Goal: Complete application form

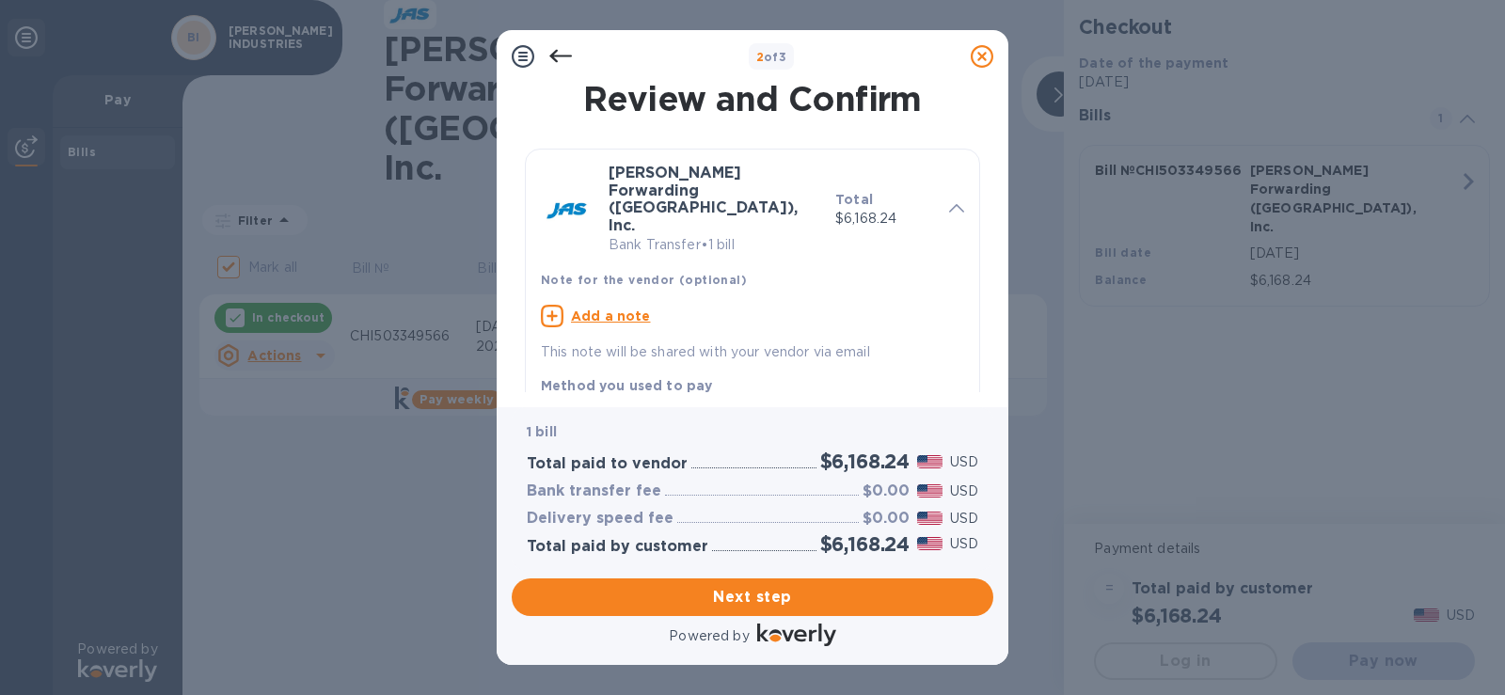
click at [629, 309] on u "Add a note" at bounding box center [611, 316] width 80 height 15
click at [631, 305] on div "x" at bounding box center [737, 319] width 393 height 28
type textarea "c"
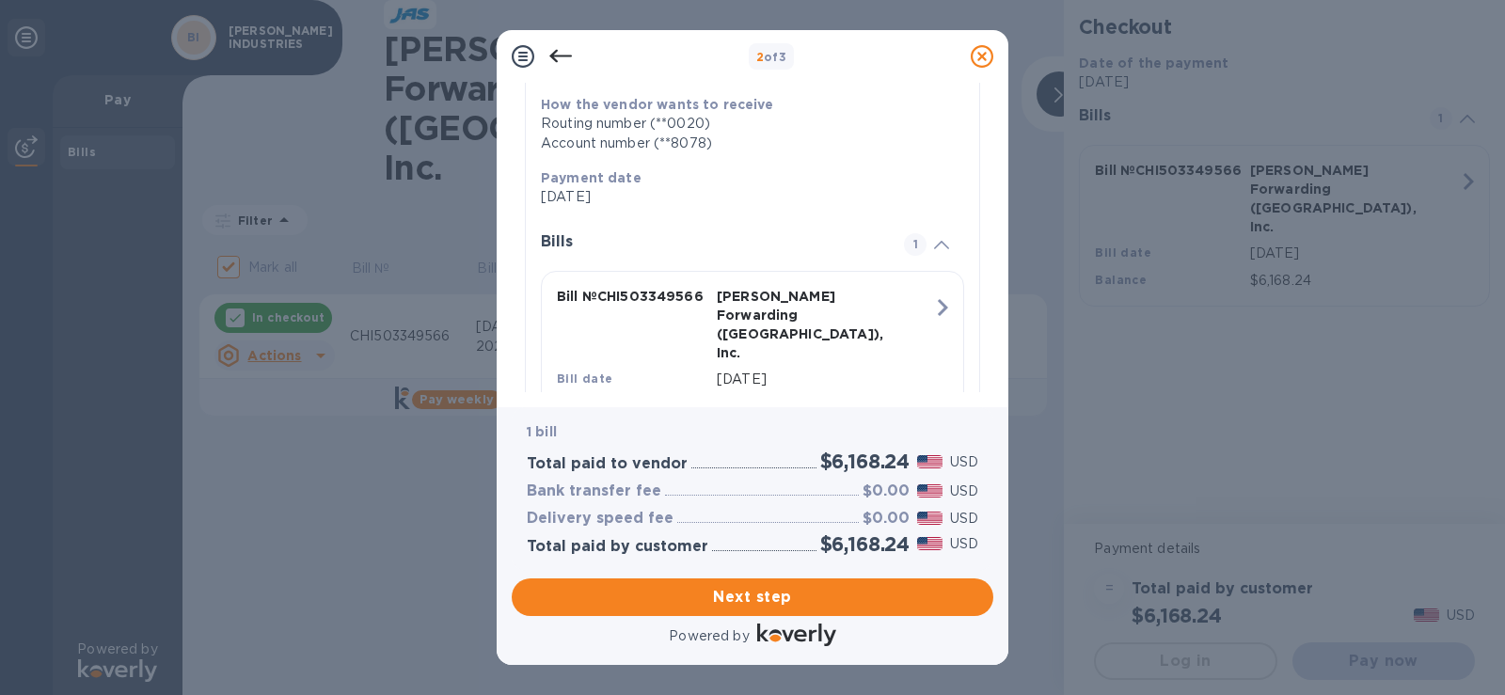
scroll to position [366, 0]
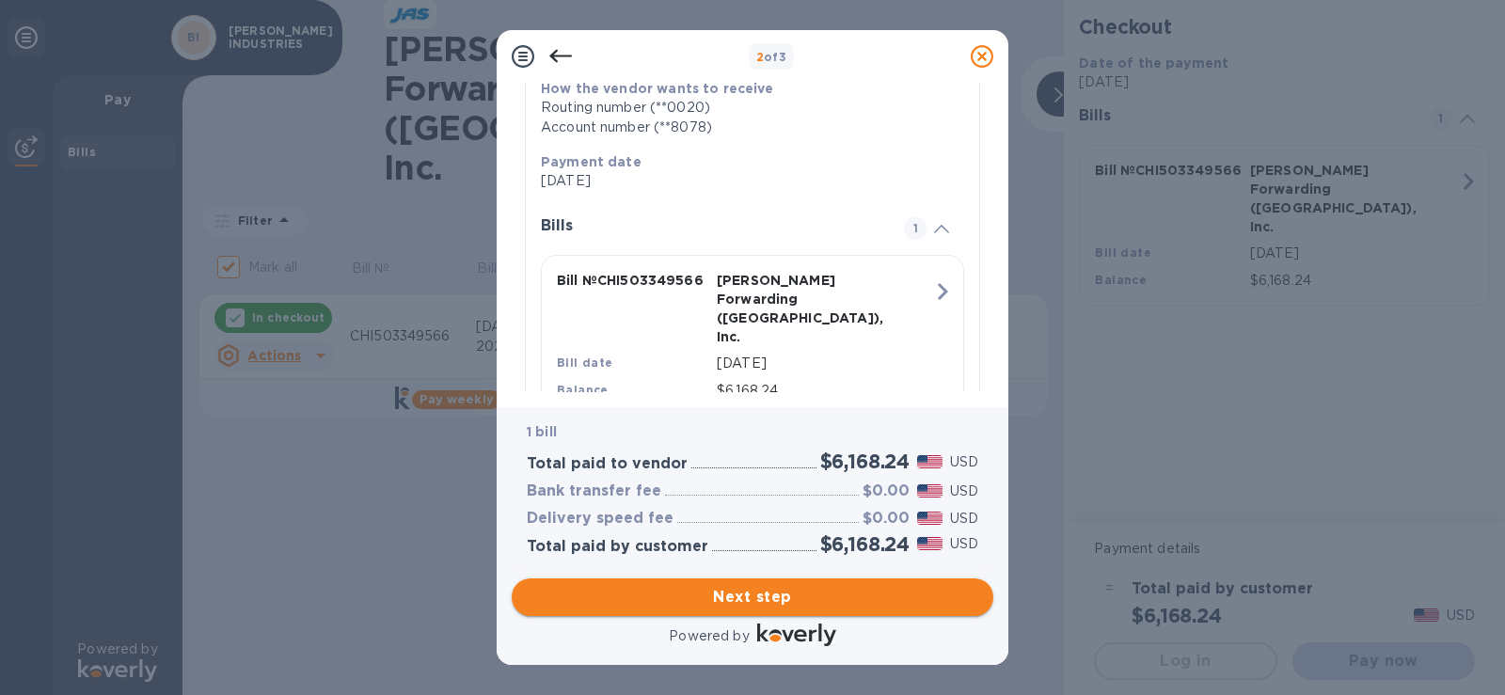
type textarea "CHI503349566"
click at [737, 597] on span "Next step" at bounding box center [753, 597] width 452 height 23
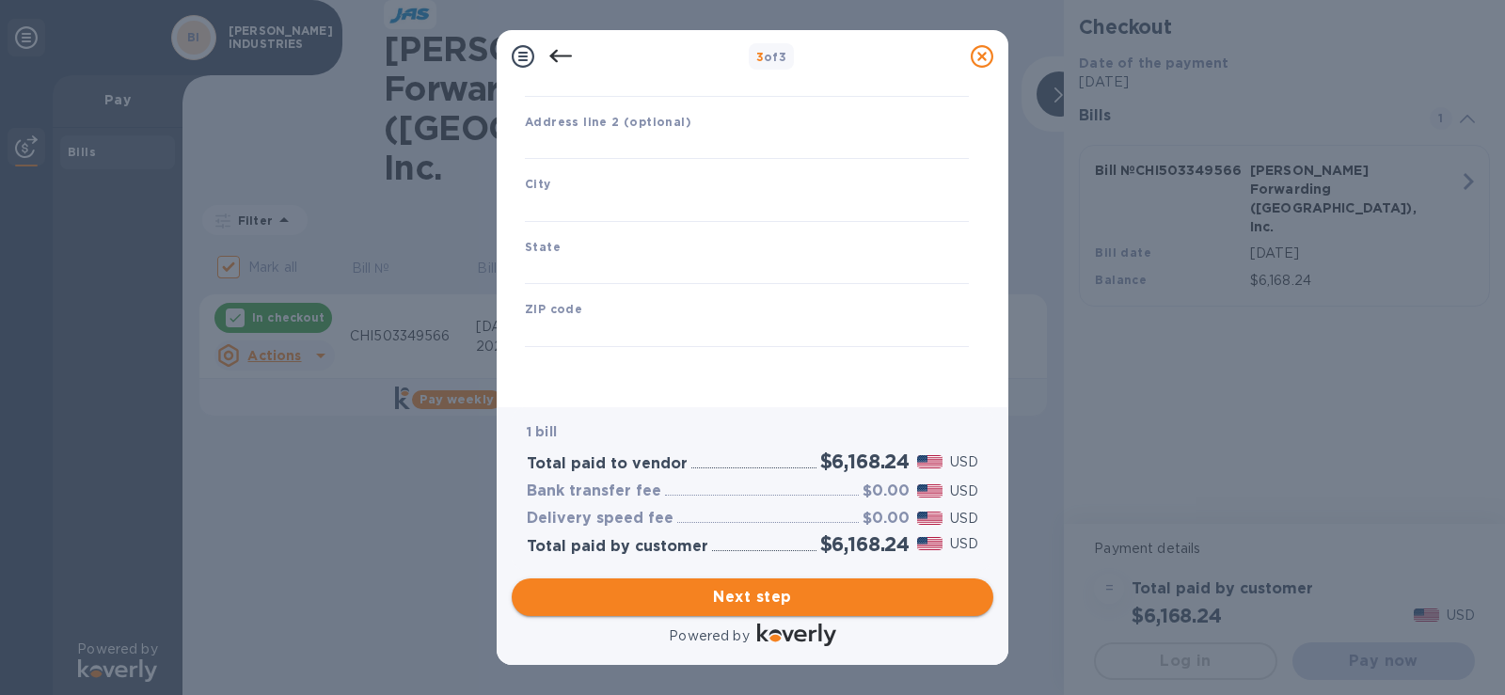
type input "[GEOGRAPHIC_DATA]"
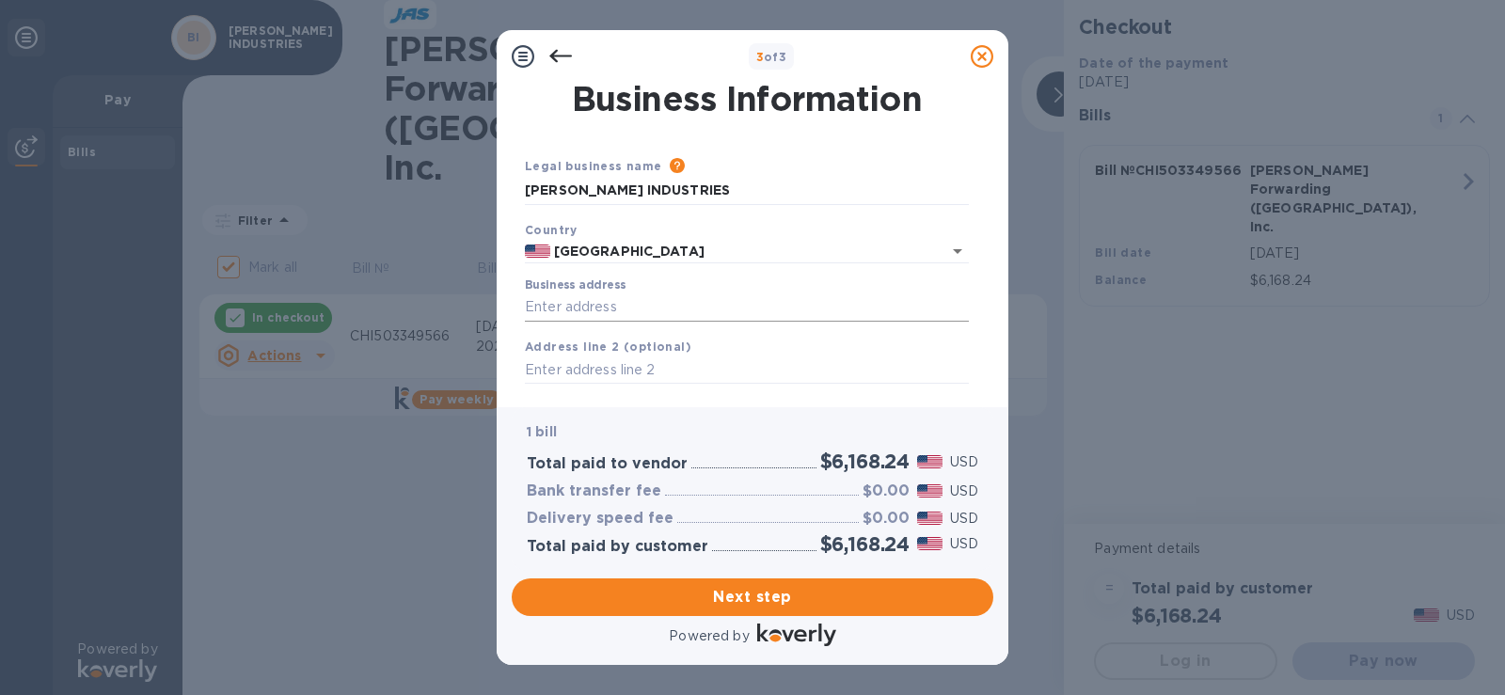
click at [771, 303] on input "Business address" at bounding box center [747, 308] width 444 height 28
type input "[STREET_ADDRESS][PERSON_NAME]"
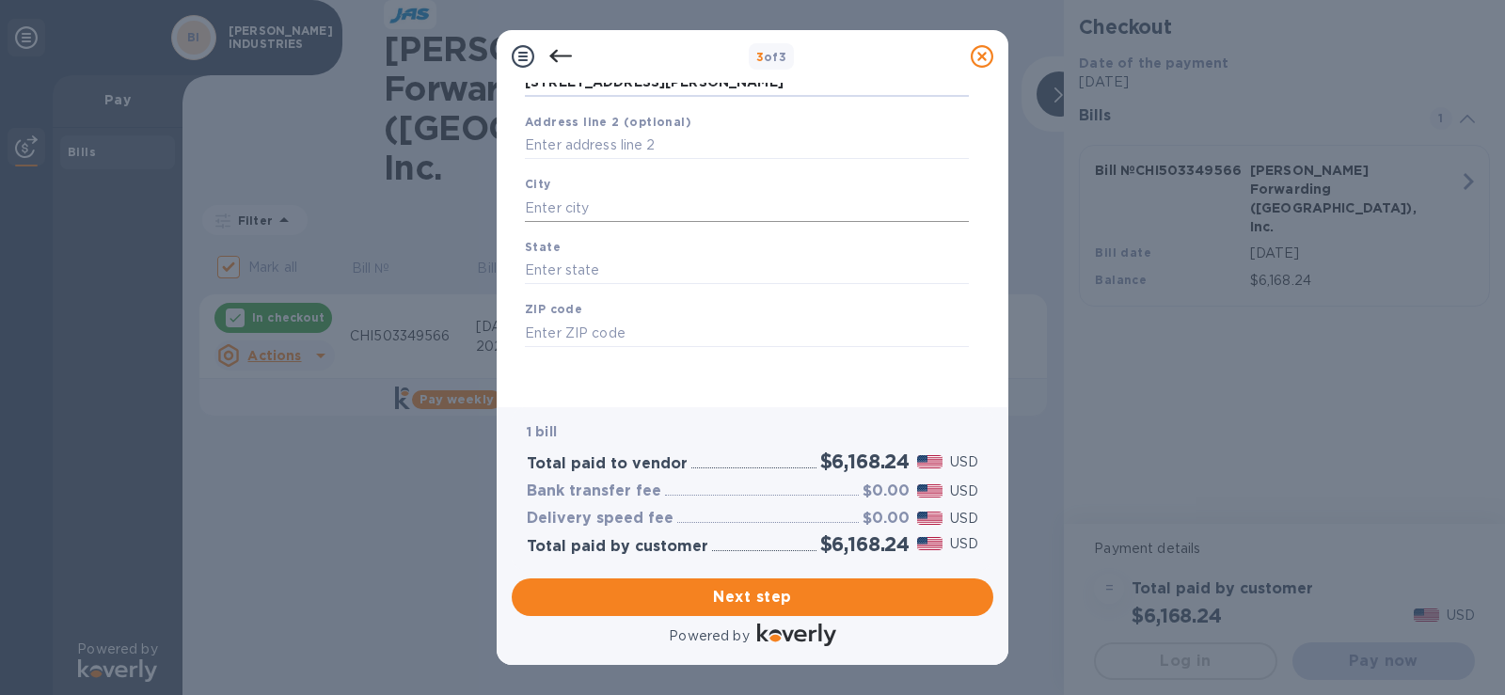
click at [721, 210] on input "text" at bounding box center [747, 208] width 444 height 28
type input "[GEOGRAPHIC_DATA]"
type input "MO"
type input "65803"
click at [816, 597] on span "Next step" at bounding box center [753, 597] width 452 height 23
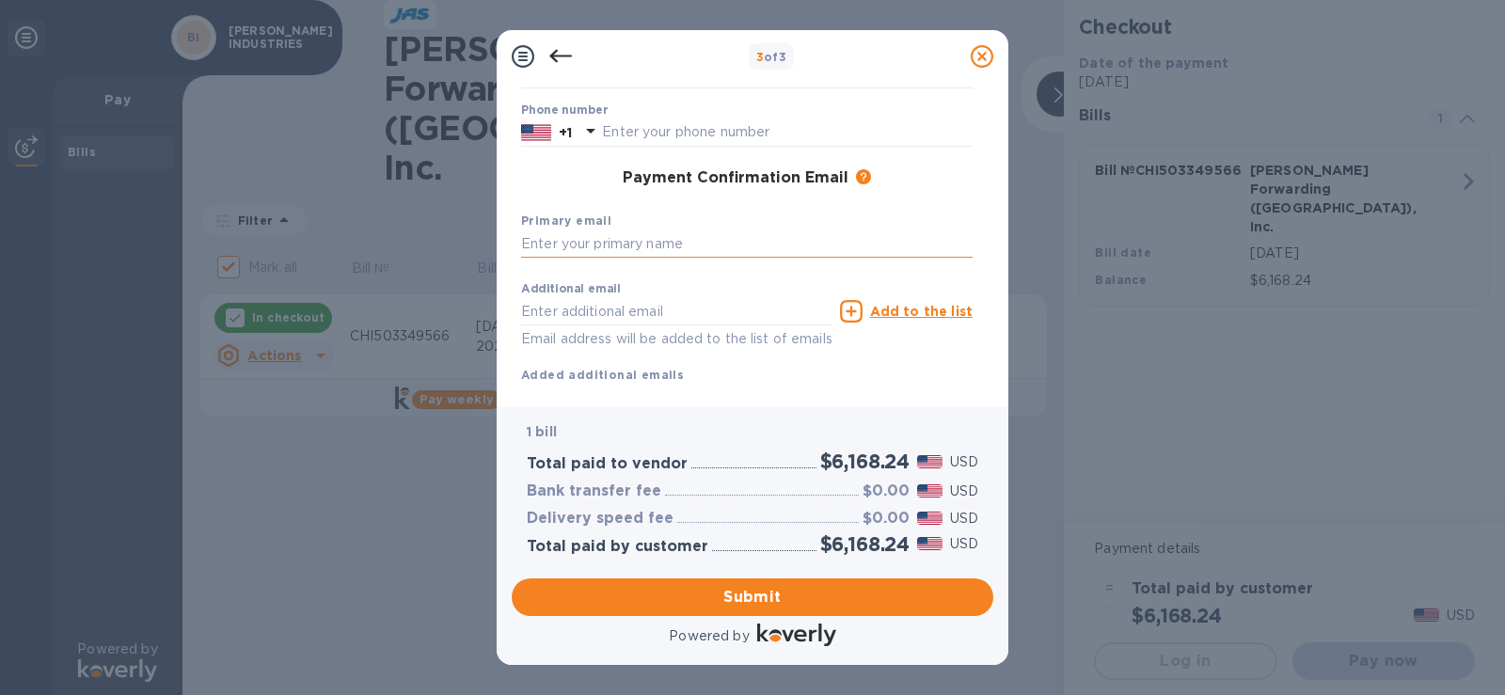
click at [680, 242] on input "text" at bounding box center [747, 245] width 452 height 28
type input "[EMAIL_ADDRESS][DOMAIN_NAME]"
type input "V"
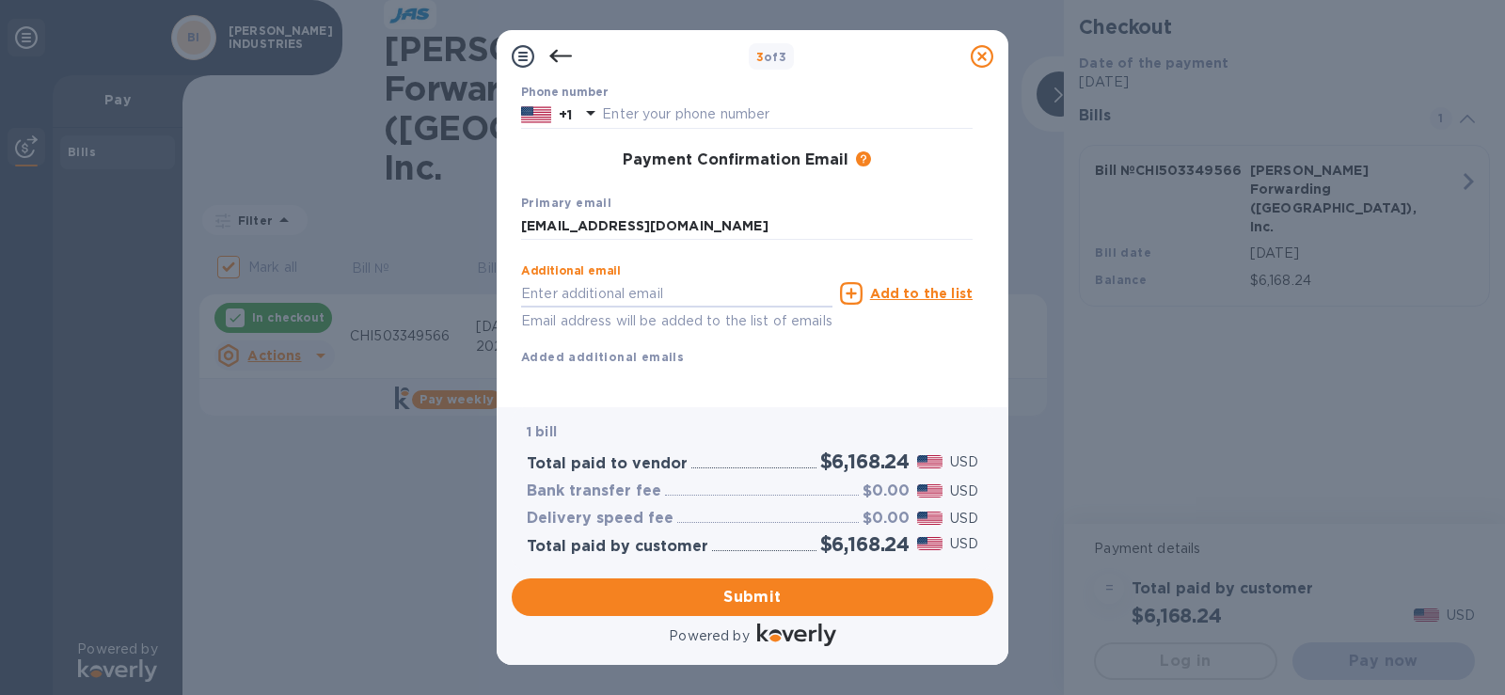
scroll to position [269, 0]
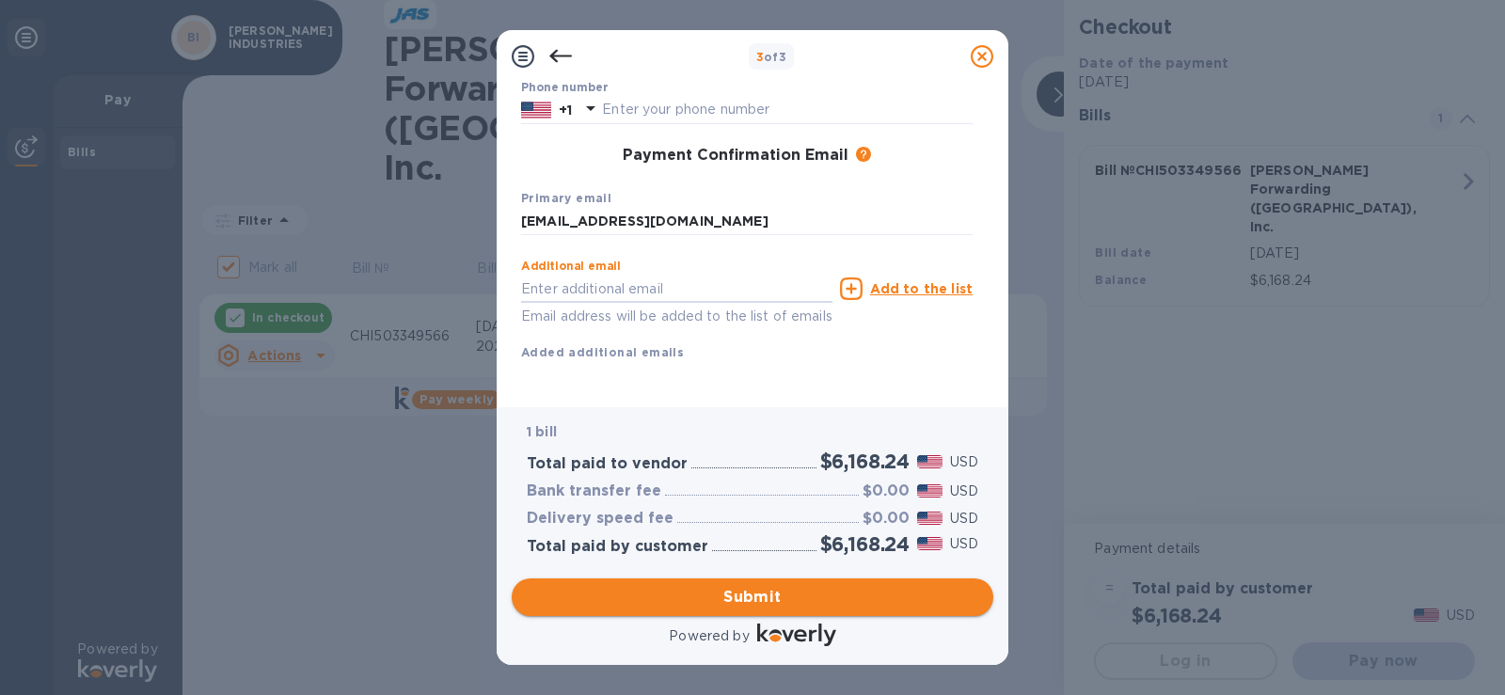
click at [809, 600] on span "Submit" at bounding box center [753, 597] width 452 height 23
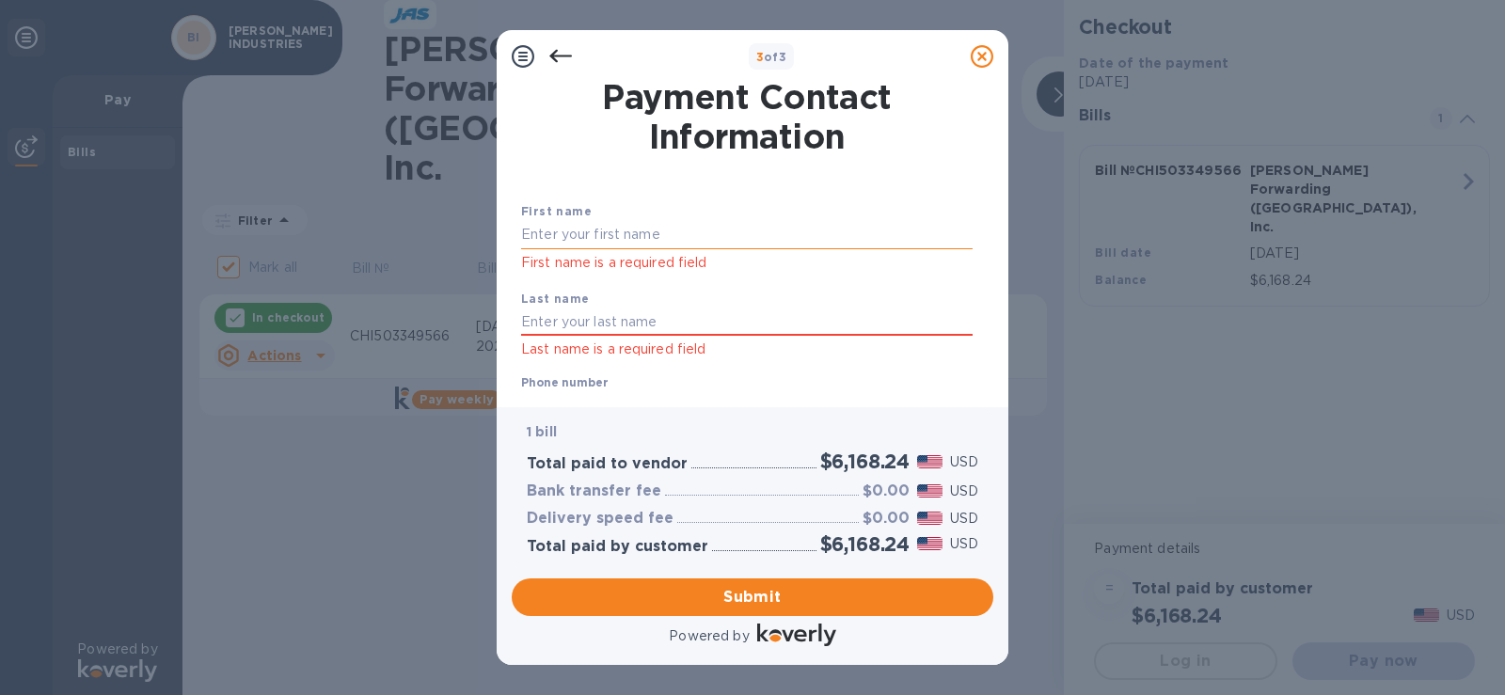
scroll to position [0, 0]
click at [678, 239] on input "text" at bounding box center [747, 237] width 452 height 28
type input "victoria"
type input "white"
type input "[EMAIL_ADDRESS][DOMAIN_NAME]"
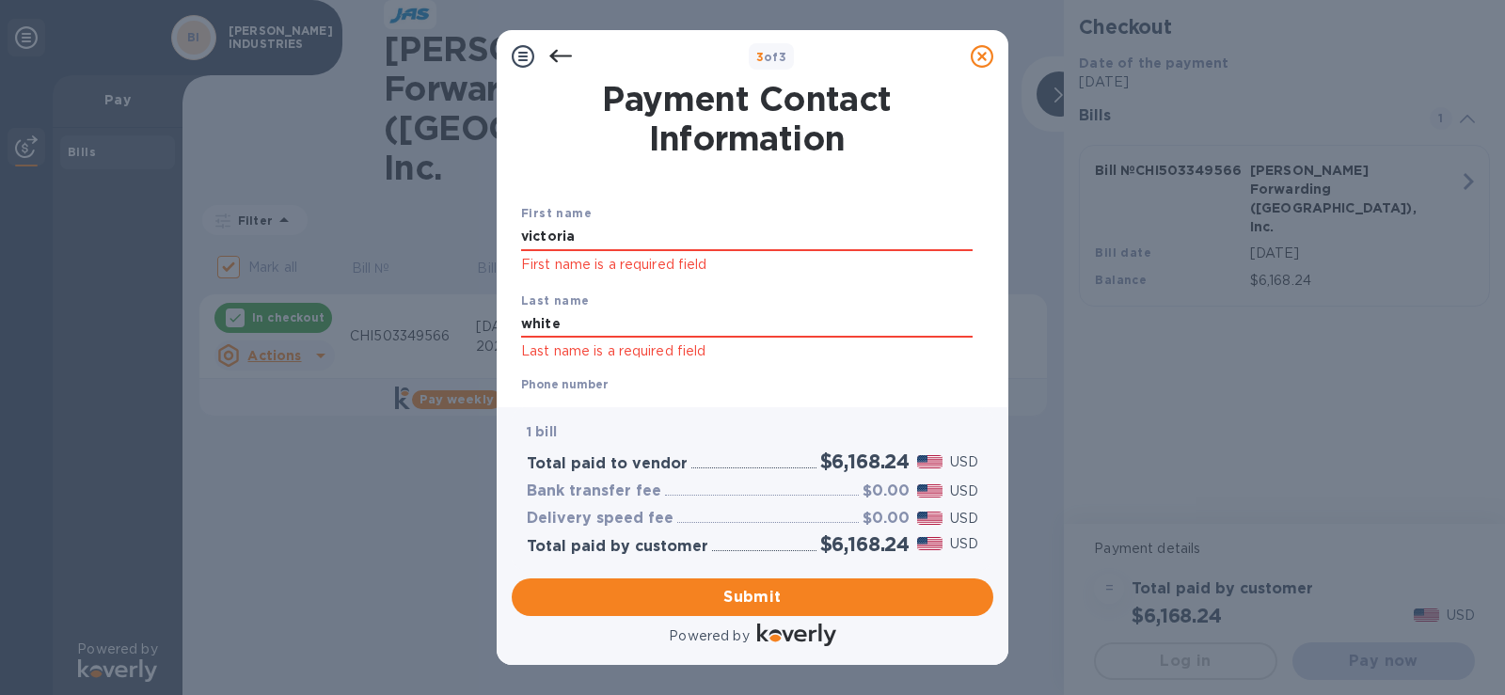
scroll to position [313, 0]
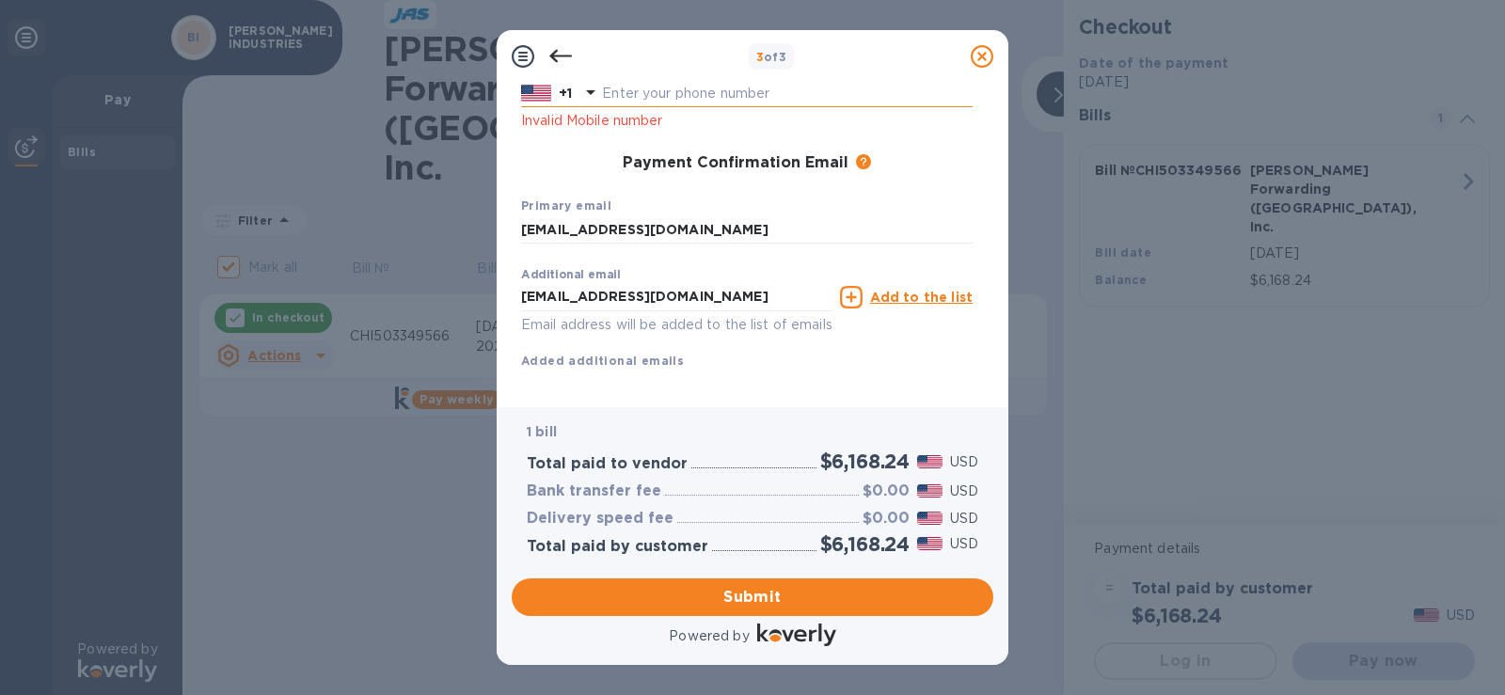
click at [720, 95] on input "text" at bounding box center [787, 94] width 371 height 28
type input "4178621778"
click at [812, 595] on span "Submit" at bounding box center [753, 597] width 452 height 23
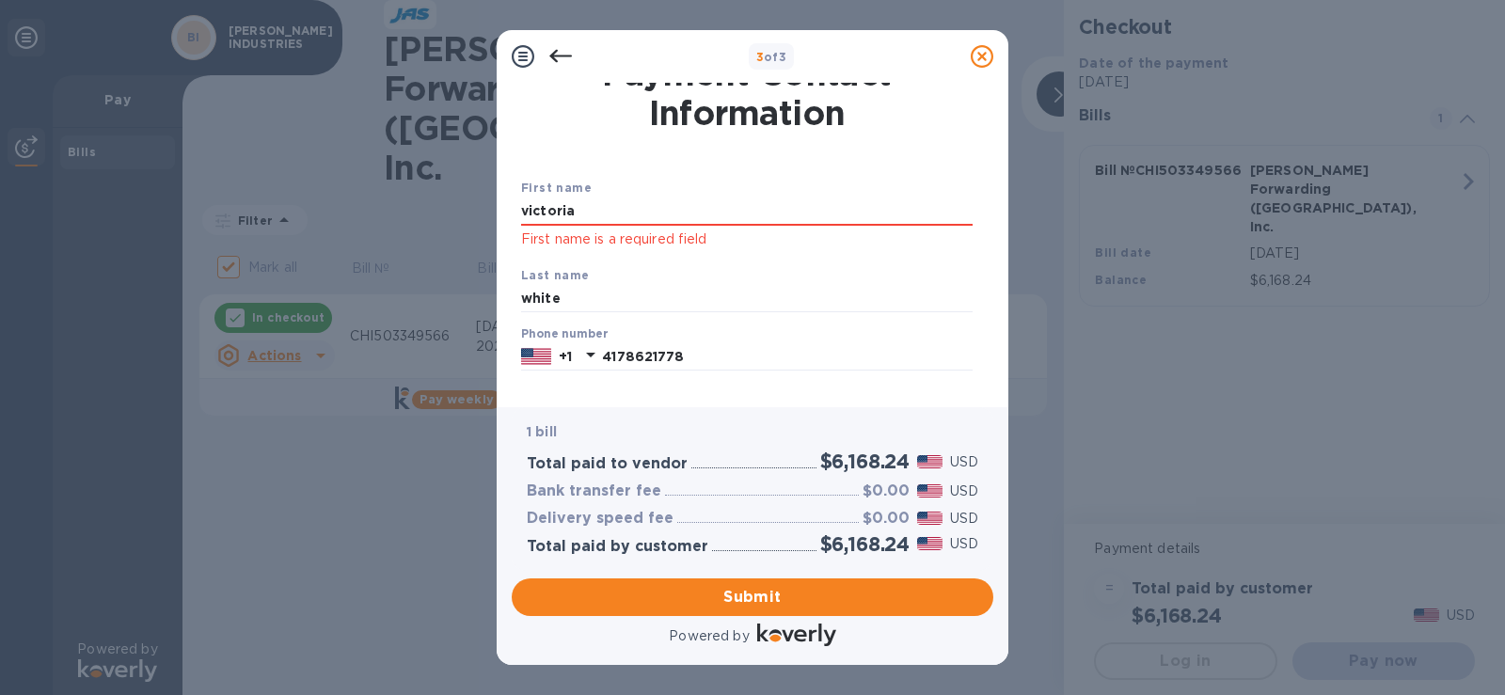
scroll to position [0, 0]
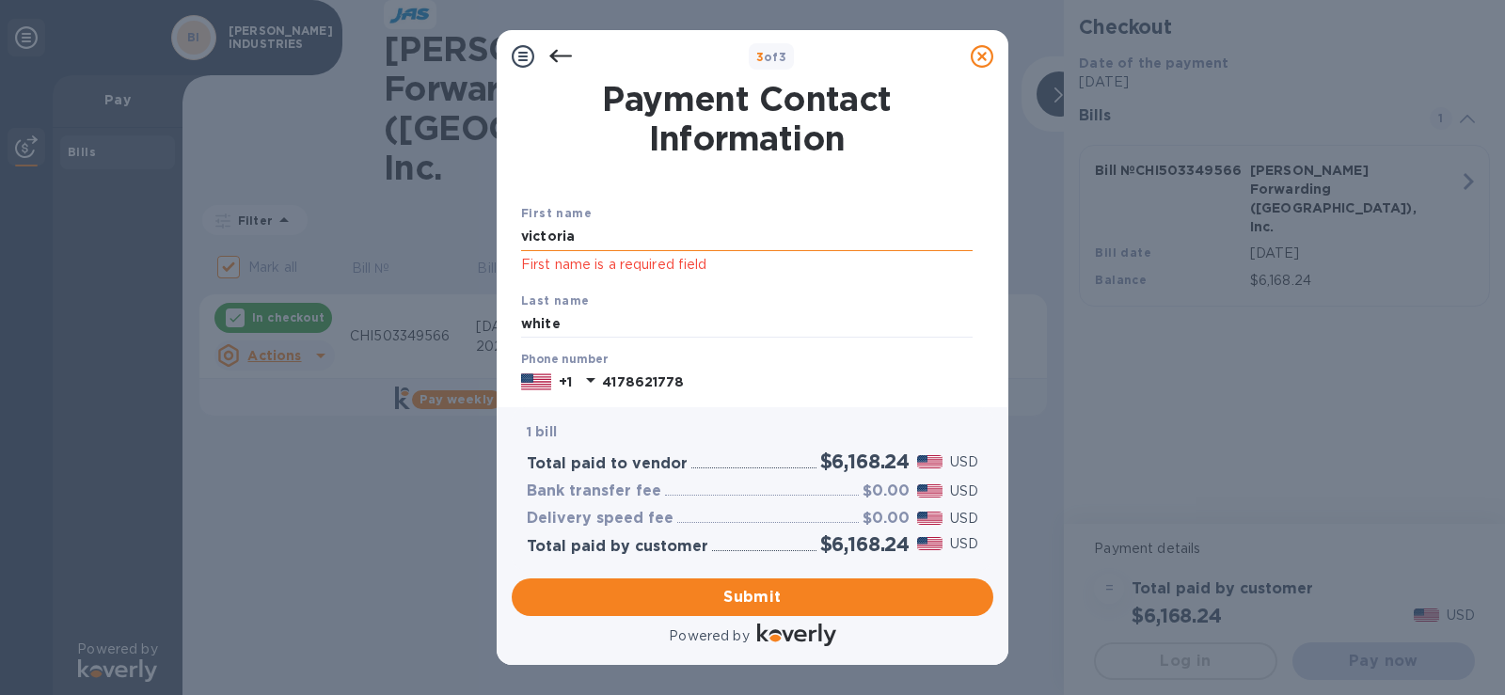
click at [718, 243] on input "victoria" at bounding box center [747, 237] width 452 height 28
drag, startPoint x: 712, startPoint y: 233, endPoint x: -21, endPoint y: 149, distance: 737.8
click at [0, 149] on html "3 of 3 Payment Contact Information First name [PERSON_NAME] First name is a req…" at bounding box center [752, 347] width 1505 height 695
type input "v"
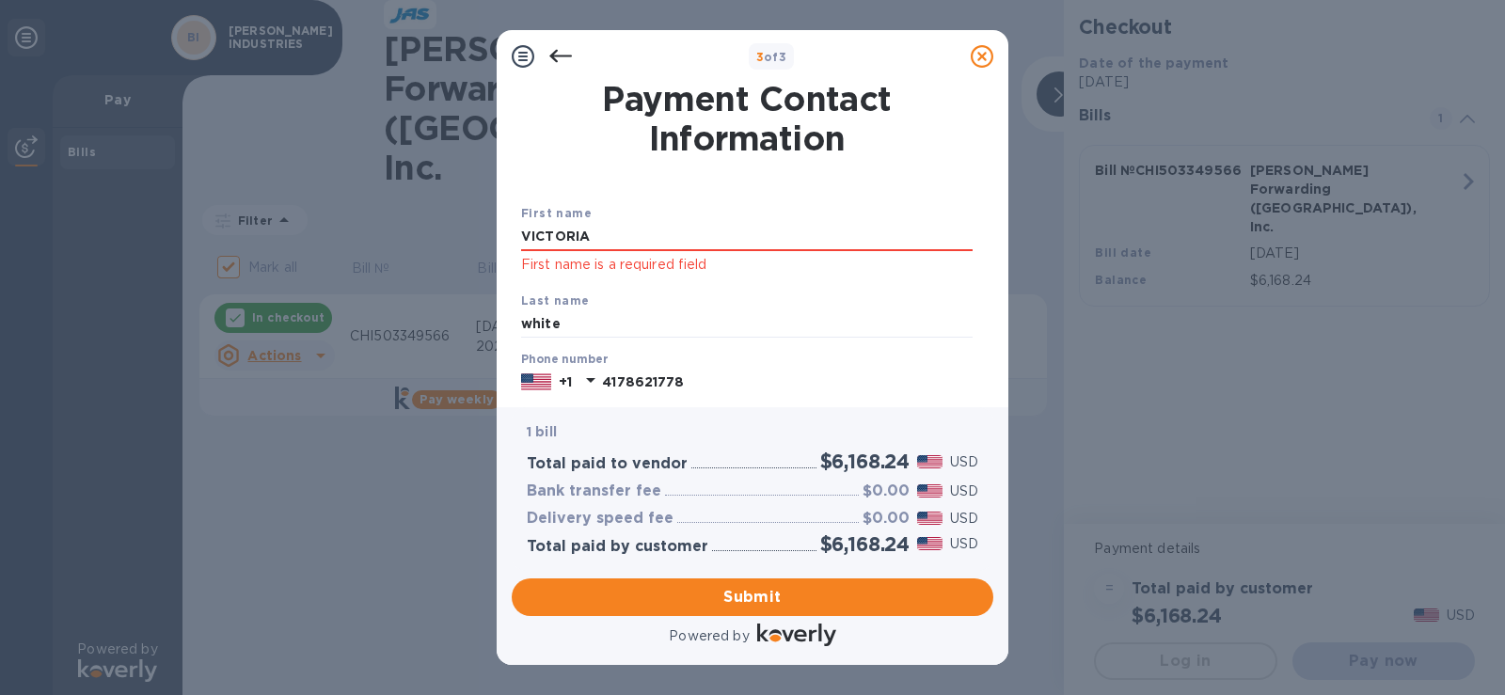
type input "VICTORIA"
type input "WHITE"
click at [898, 238] on input "VICTORIA" at bounding box center [747, 237] width 452 height 28
click at [918, 279] on div "First name [PERSON_NAME] First name is a required field" at bounding box center [747, 240] width 467 height 88
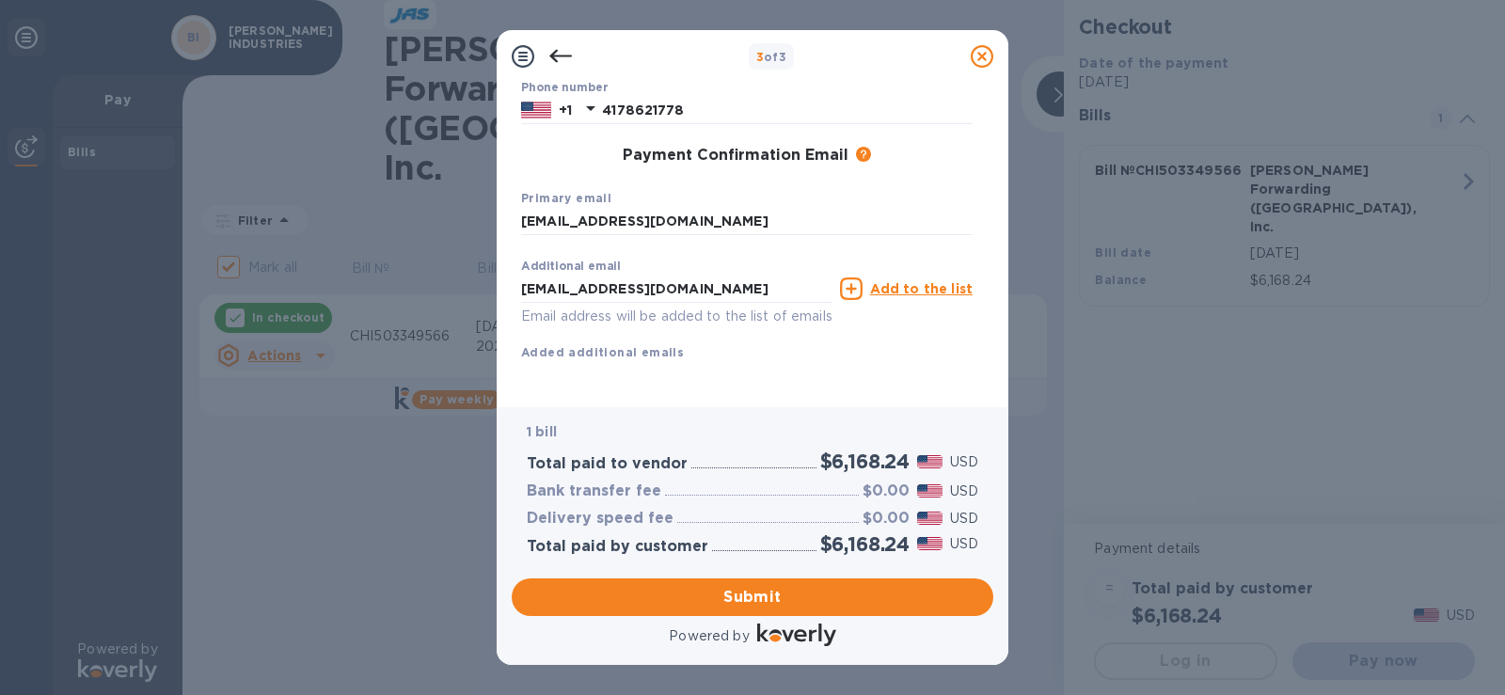
scroll to position [294, 0]
click at [798, 604] on span "Submit" at bounding box center [753, 597] width 452 height 23
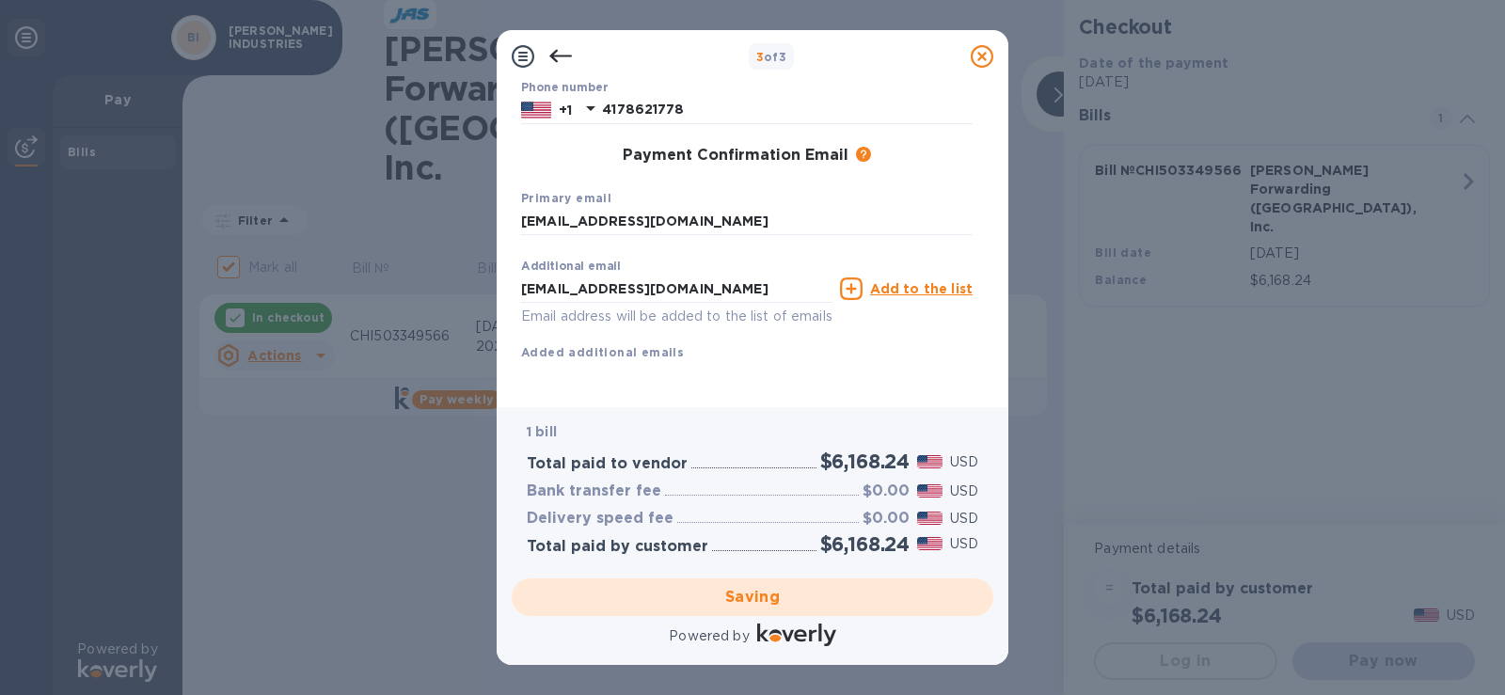
checkbox input "false"
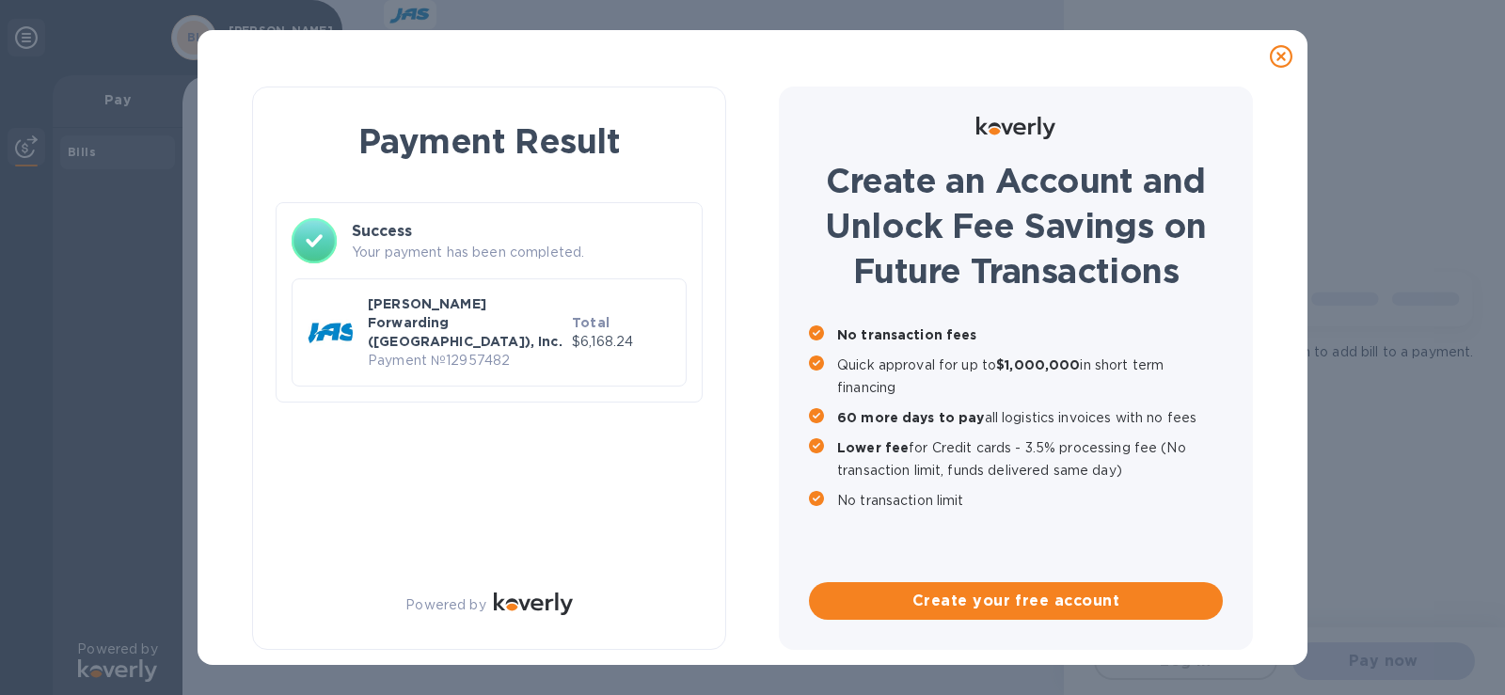
scroll to position [0, 0]
